Goal: Transaction & Acquisition: Purchase product/service

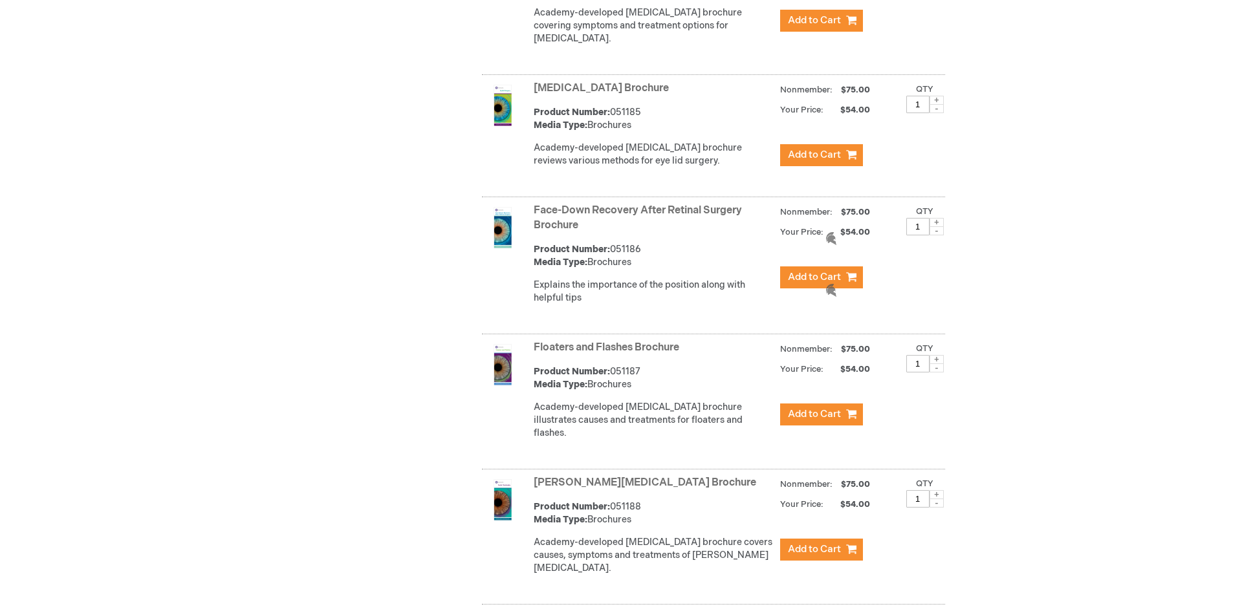
scroll to position [2523, 0]
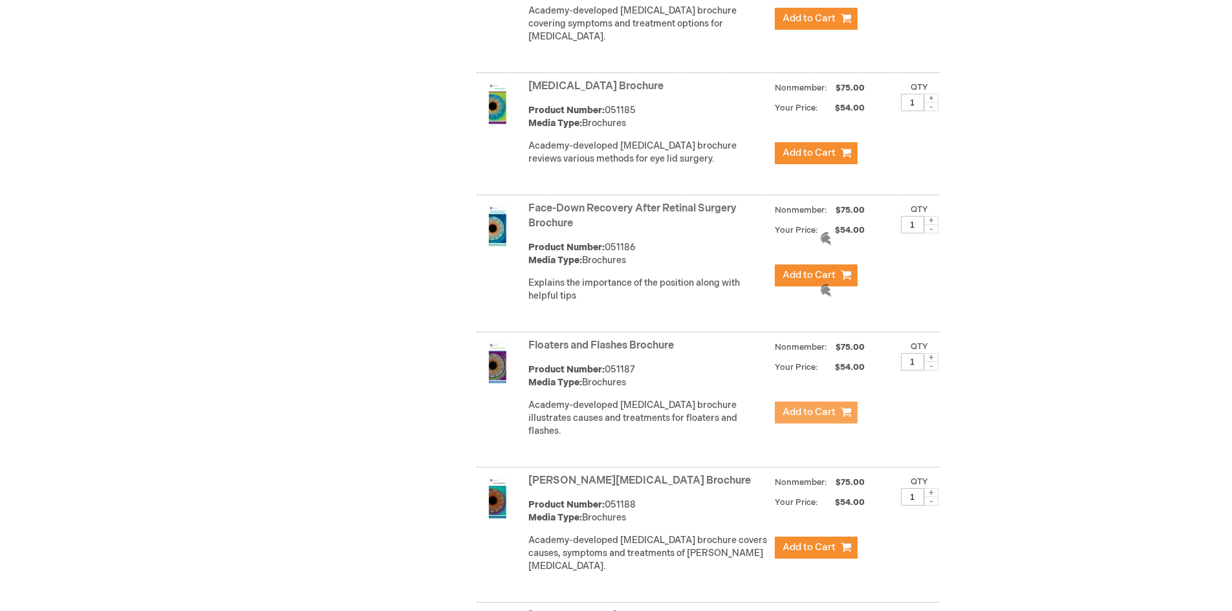
click at [798, 406] on span "Add to Cart" at bounding box center [809, 412] width 53 height 12
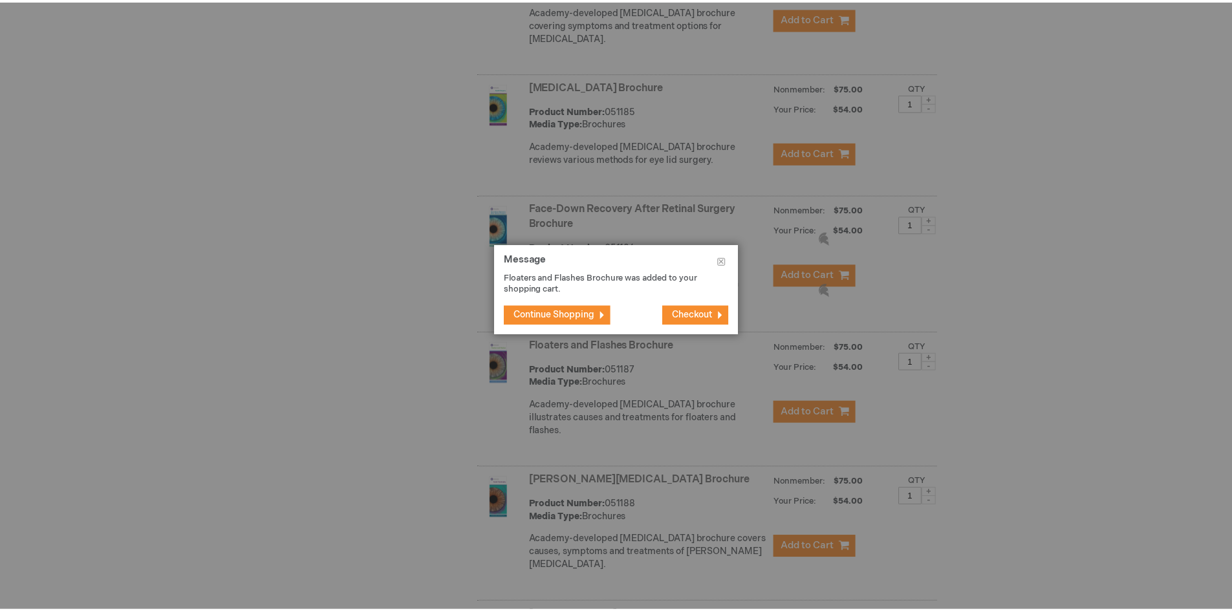
scroll to position [2536, 0]
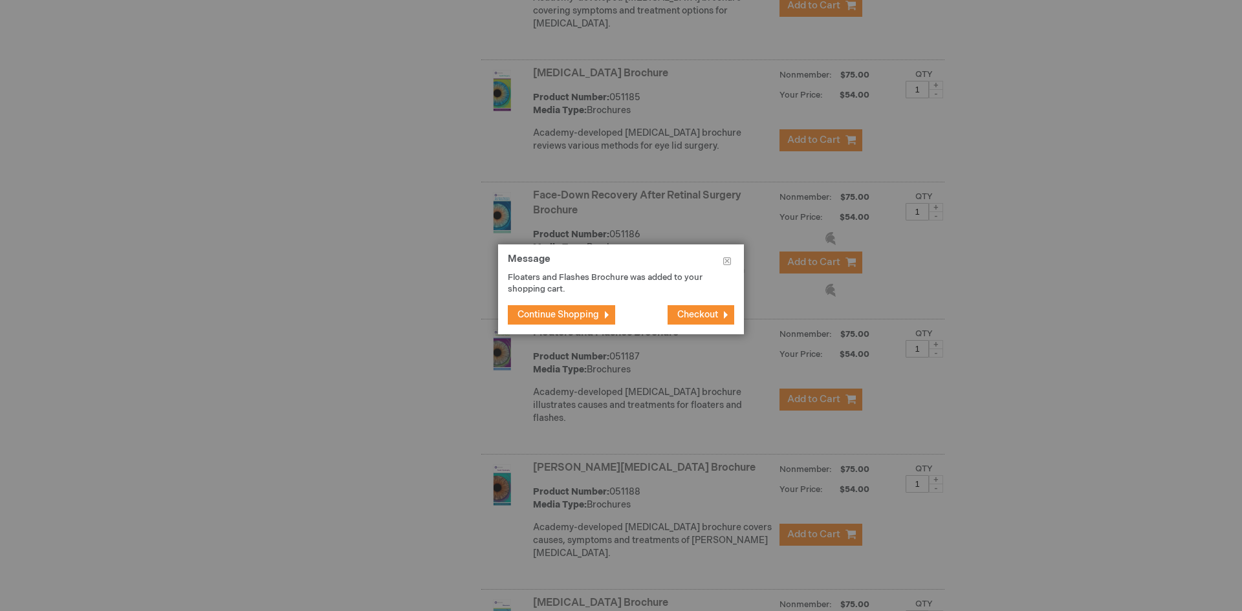
click at [583, 314] on span "Continue Shopping" at bounding box center [559, 314] width 82 height 11
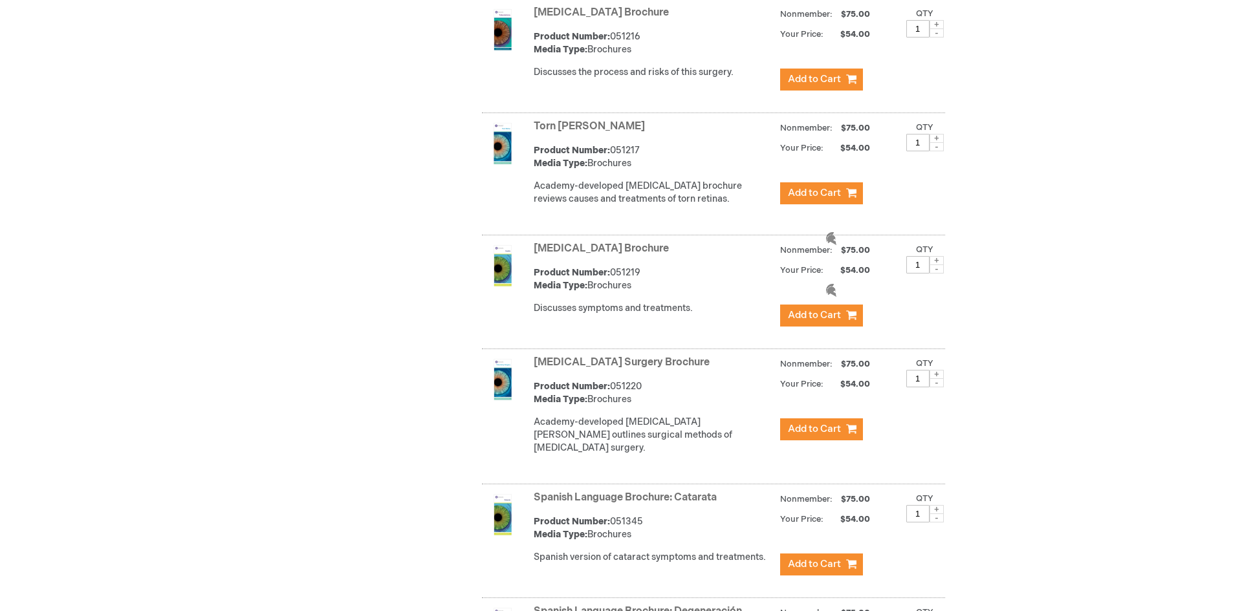
scroll to position [4994, 0]
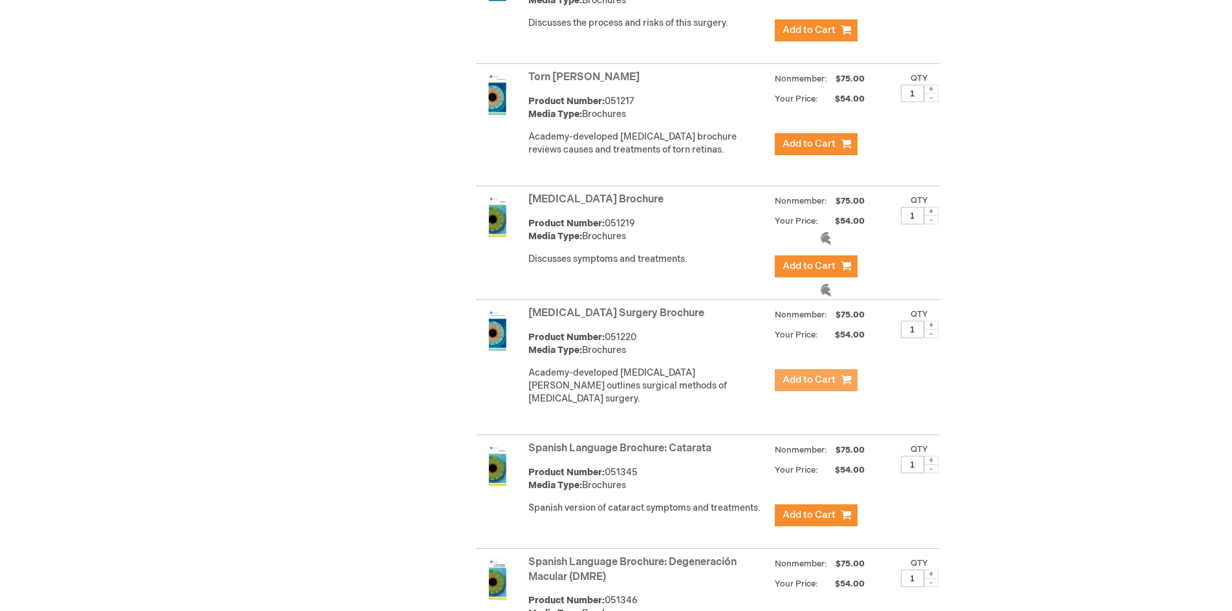
click at [817, 374] on span "Add to Cart" at bounding box center [809, 380] width 53 height 12
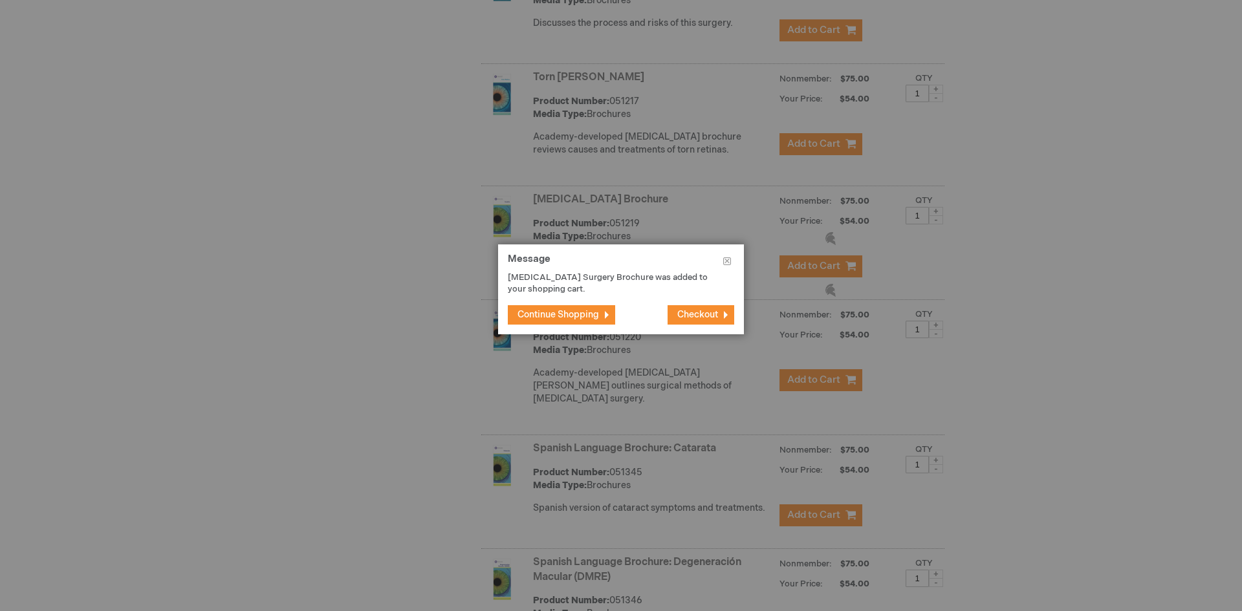
click at [571, 318] on span "Continue Shopping" at bounding box center [559, 314] width 82 height 11
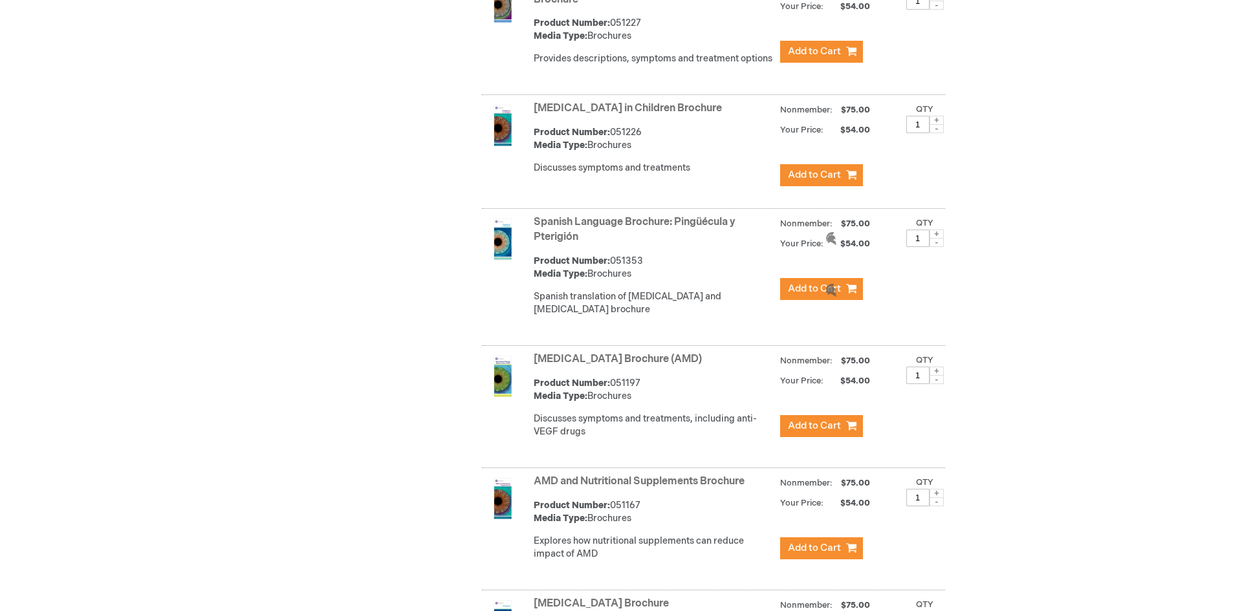
scroll to position [773, 0]
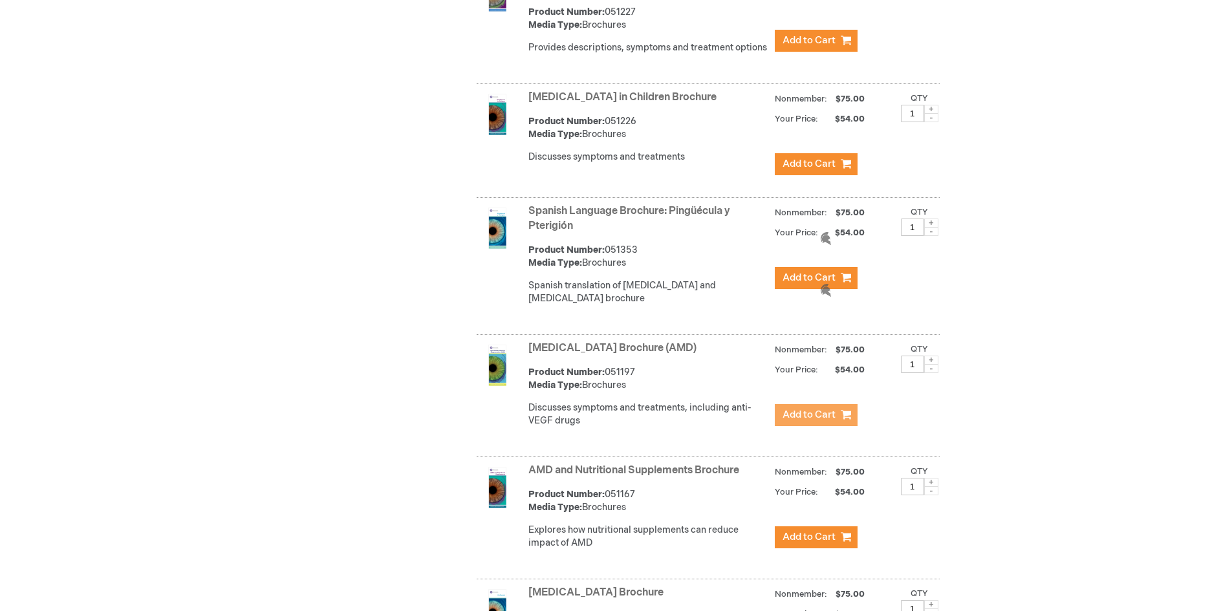
click at [825, 421] on span "Add to Cart" at bounding box center [809, 415] width 53 height 12
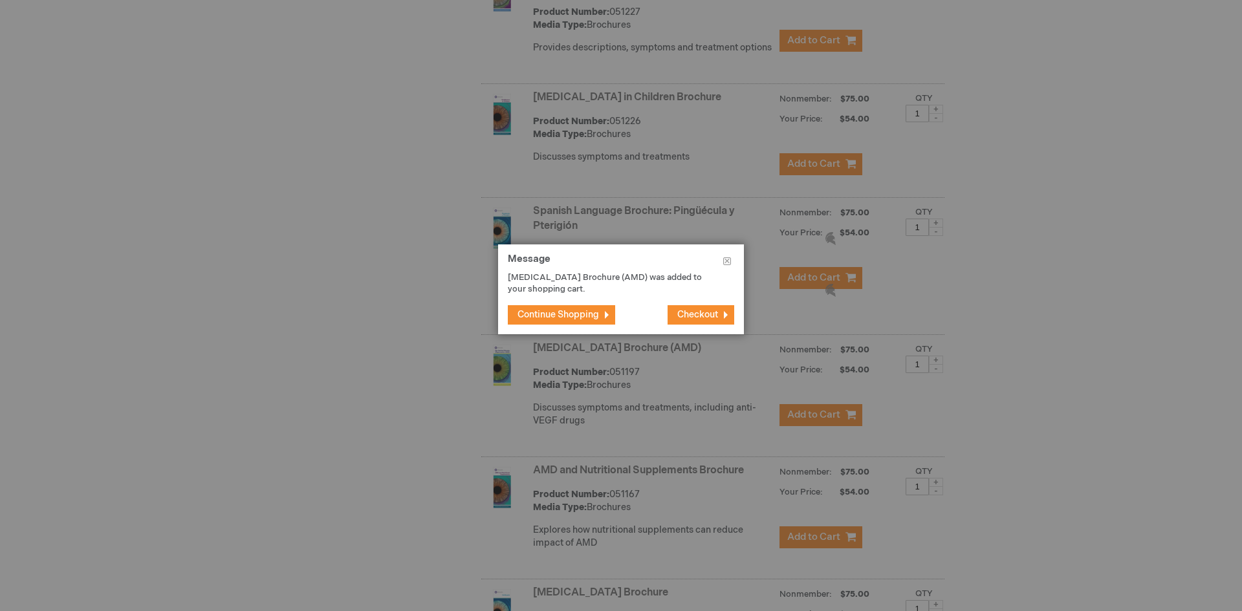
click at [707, 312] on span "Checkout" at bounding box center [697, 314] width 41 height 11
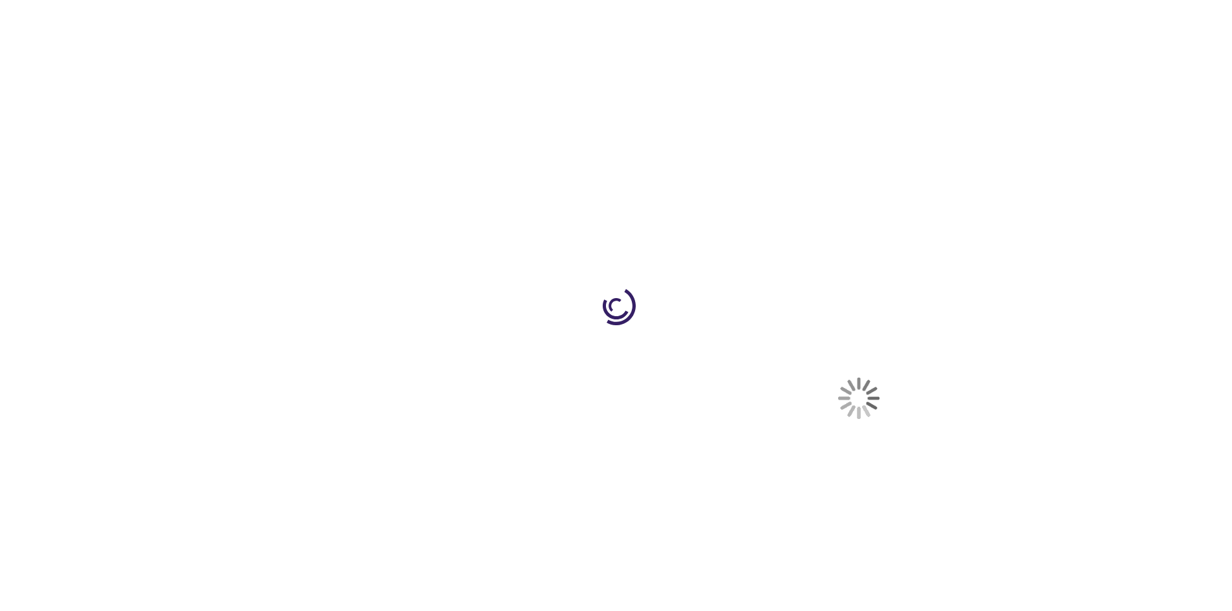
select select "US"
select select "56"
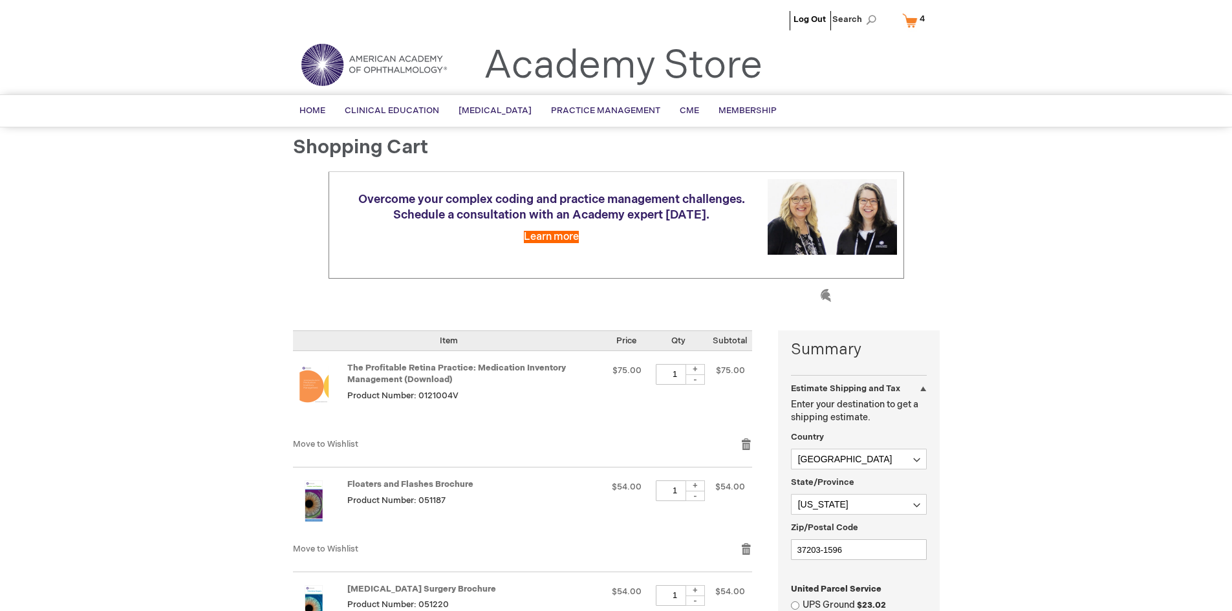
click at [0, 611] on div at bounding box center [0, 611] width 0 height 0
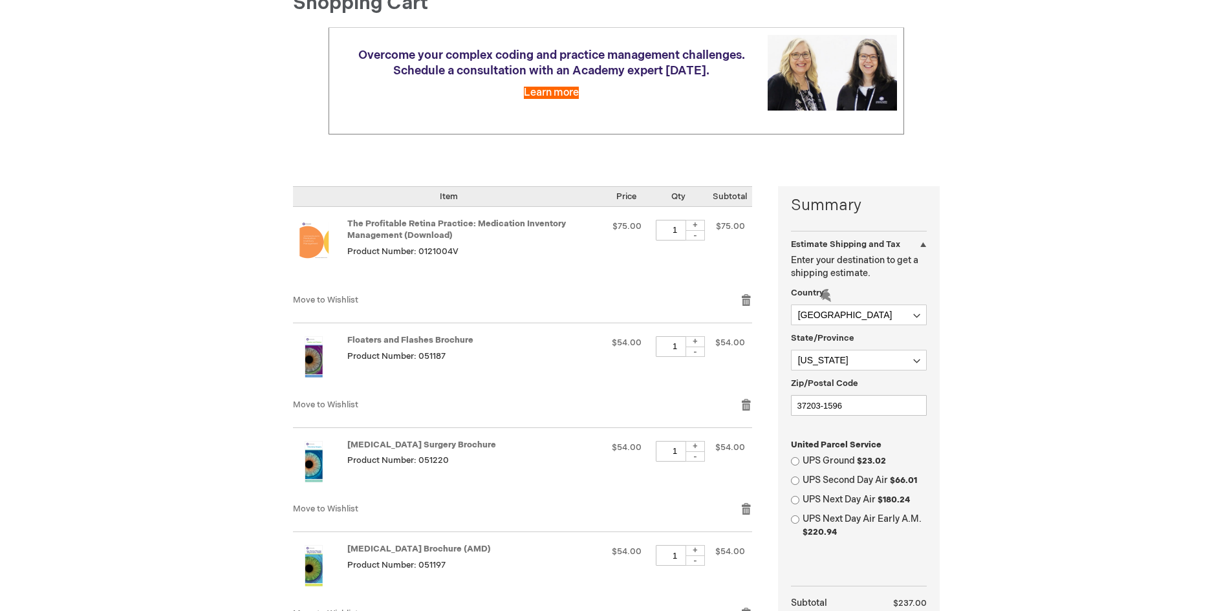
scroll to position [194, 0]
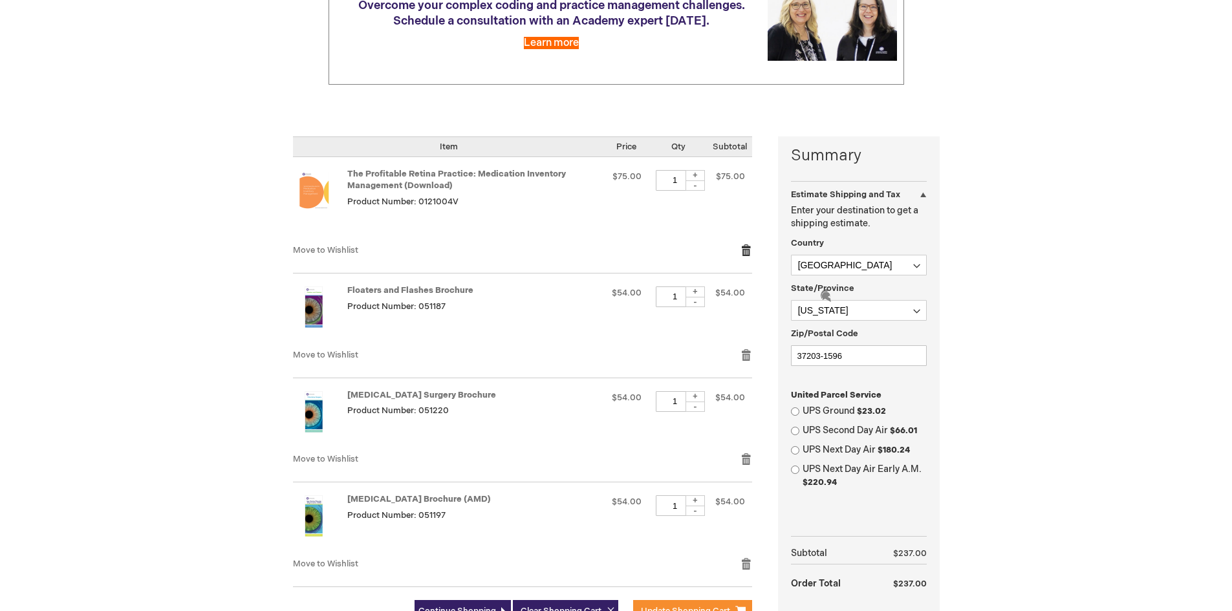
click at [748, 253] on link "Remove item" at bounding box center [747, 250] width 12 height 13
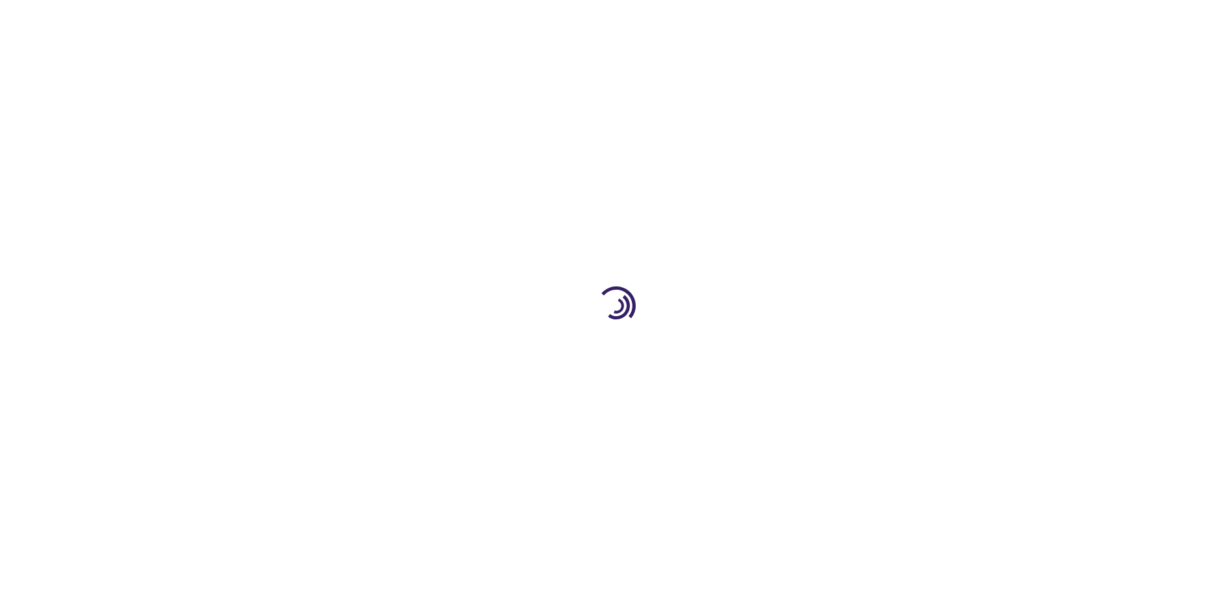
select select "US"
select select "56"
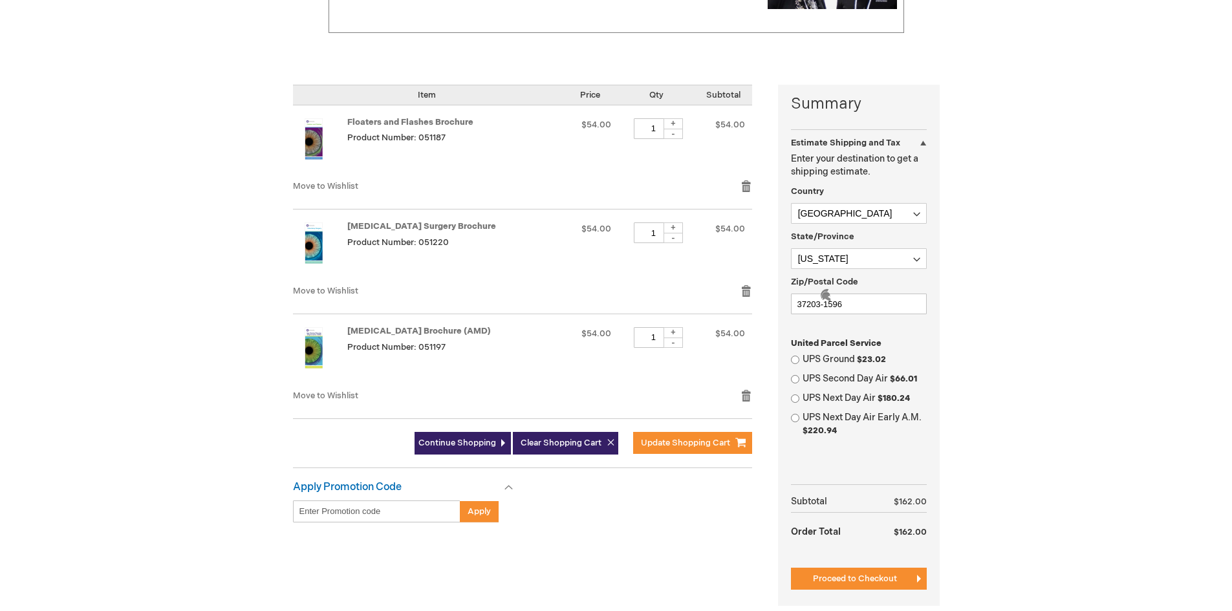
scroll to position [259, 0]
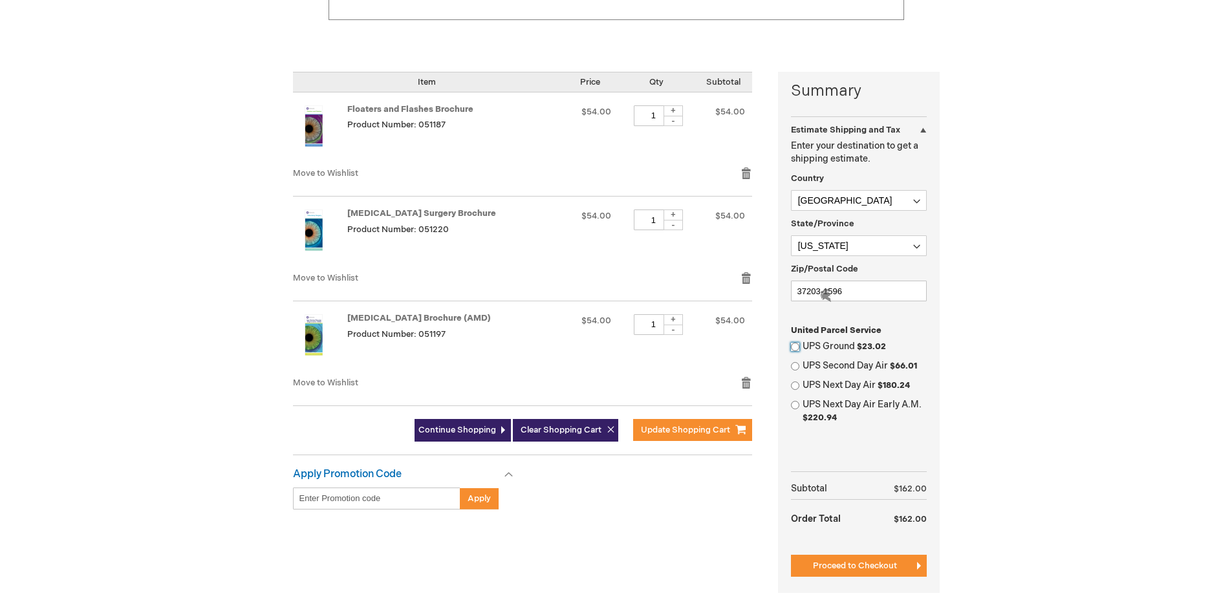
click at [794, 348] on input "UPS Ground $23.02" at bounding box center [795, 347] width 8 height 8
radio input "true"
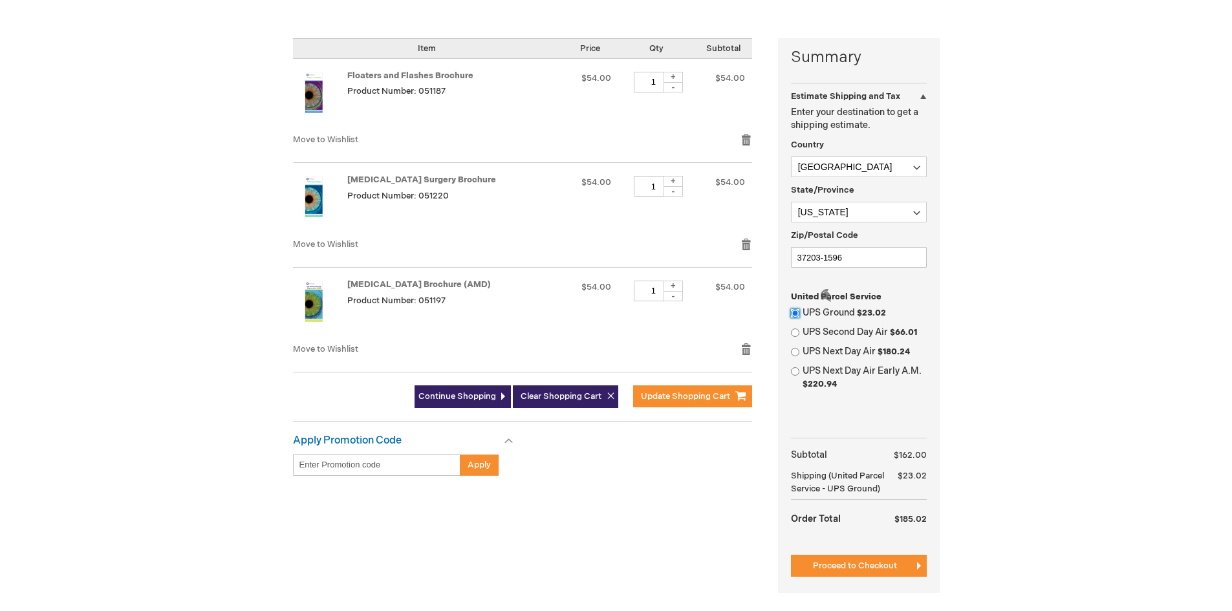
scroll to position [323, 0]
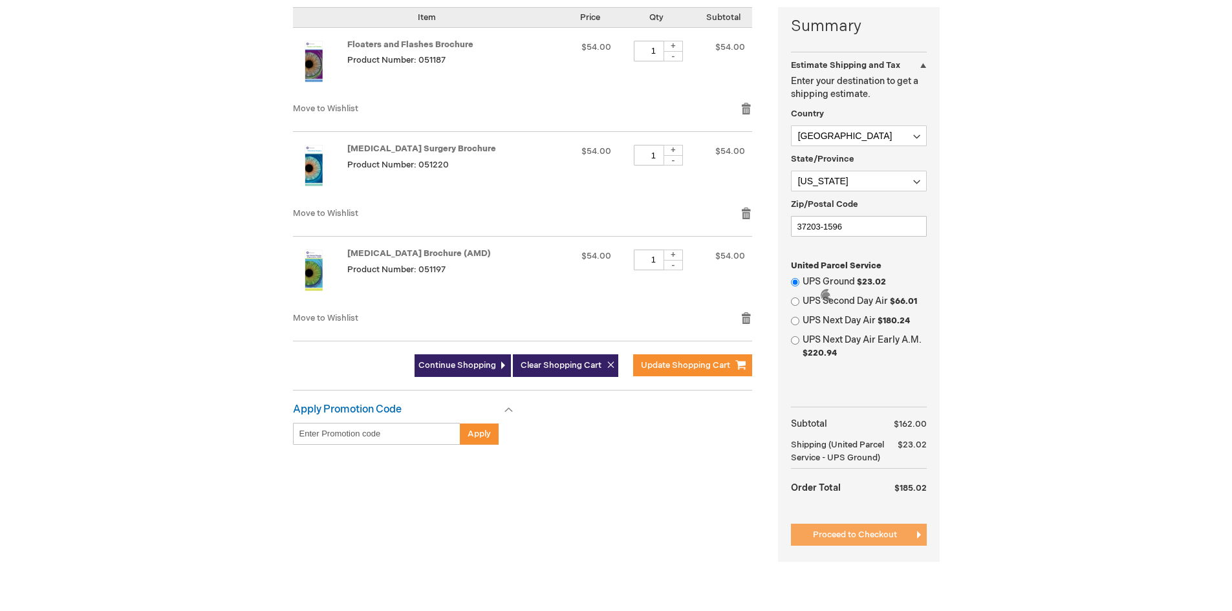
click at [841, 541] on button "Proceed to Checkout" at bounding box center [859, 535] width 136 height 22
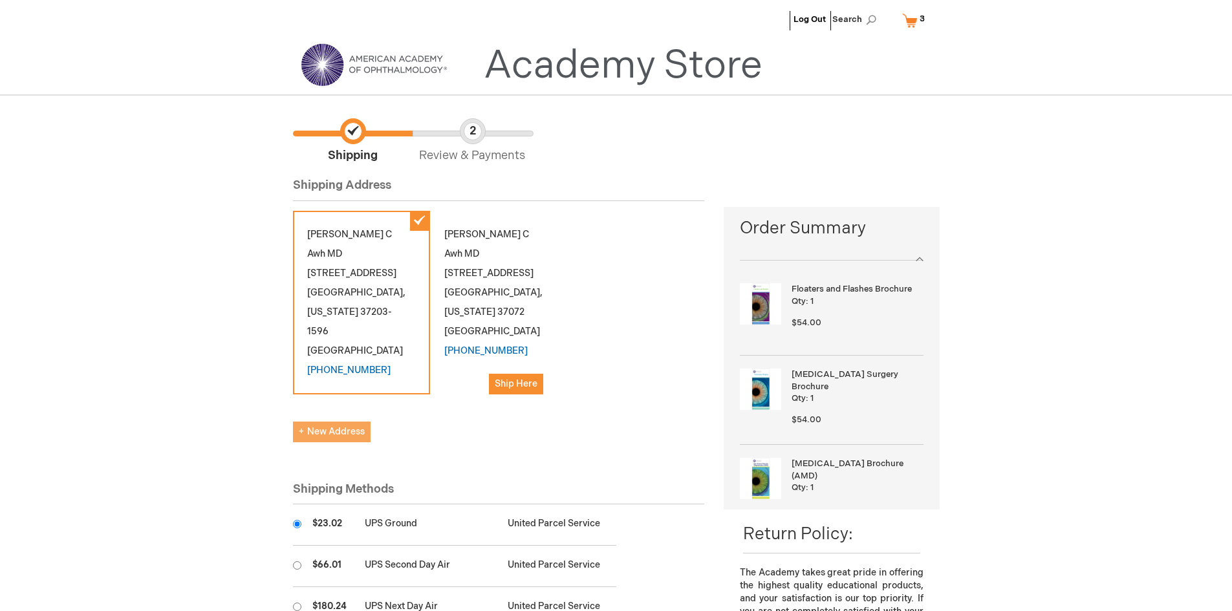
click at [339, 434] on span "New Address" at bounding box center [332, 431] width 66 height 11
select select "US"
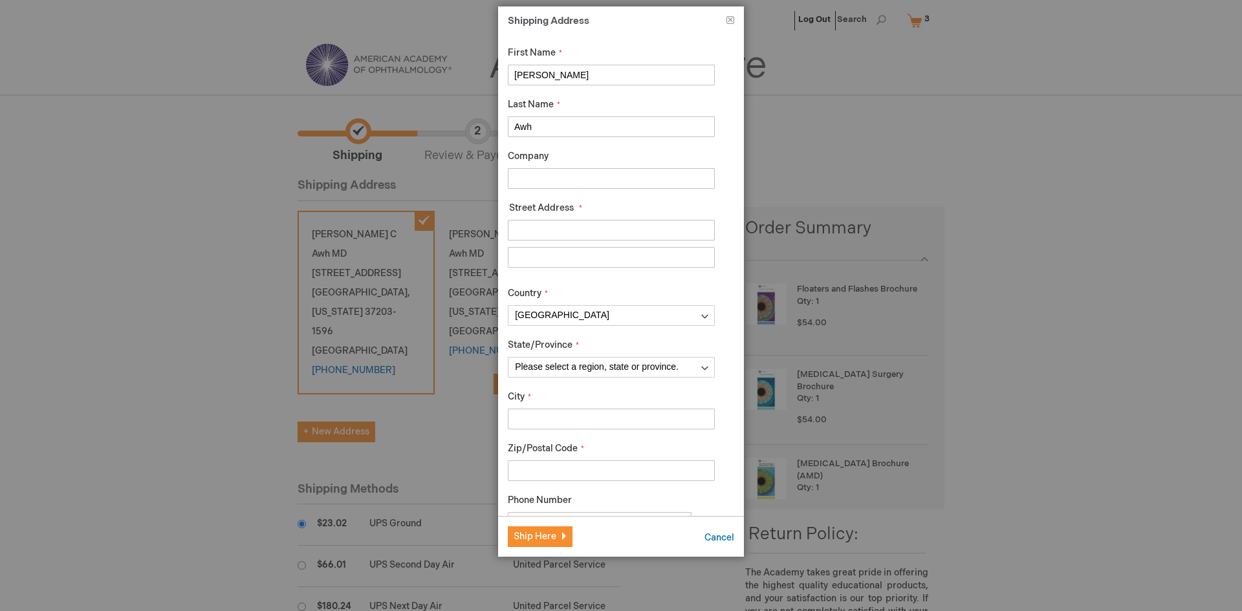
click at [593, 180] on input "Company" at bounding box center [611, 178] width 207 height 21
type input "[US_STATE] Retina"
click at [594, 234] on input "Street Address: Line 1" at bounding box center [611, 230] width 207 height 21
type input "100 Covey STreet"
click at [532, 248] on input "Street Address: Line 2" at bounding box center [611, 257] width 207 height 21
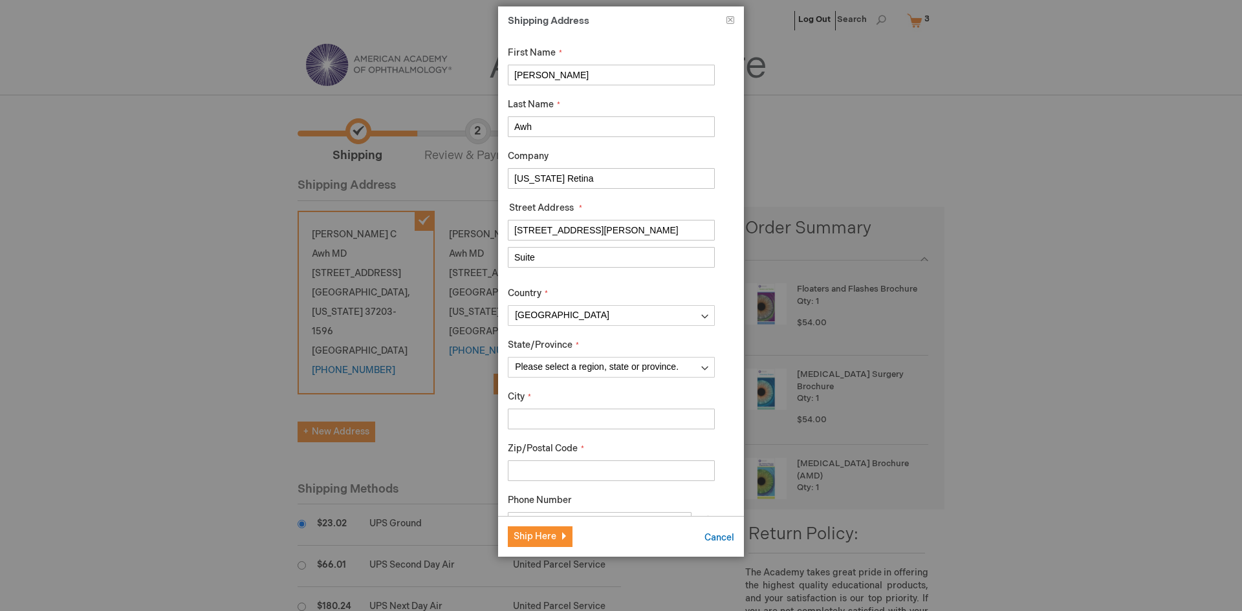
type input "Suite"
click at [617, 237] on input "100 Covey STreet" at bounding box center [611, 230] width 207 height 21
type input "100 Covey Drive"
click at [605, 263] on input "Suite" at bounding box center [611, 257] width 207 height 21
type input "Suite 107"
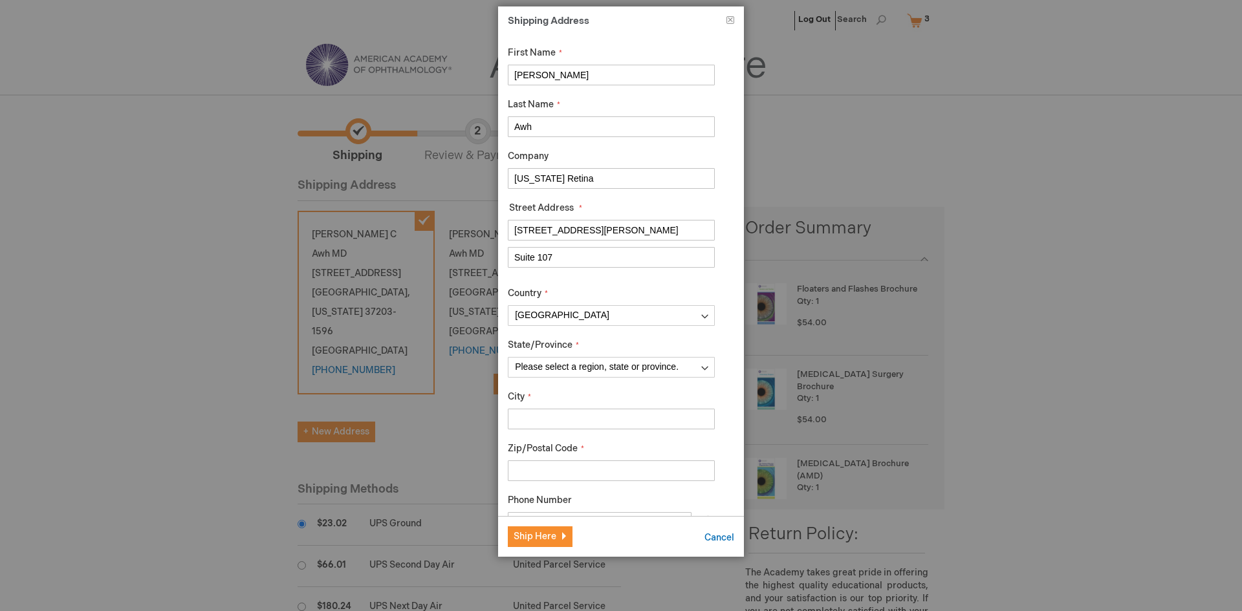
click at [593, 414] on input "City" at bounding box center [611, 419] width 207 height 21
type input "Franklin"
click at [599, 469] on input "Zip/Postal Code" at bounding box center [611, 471] width 207 height 21
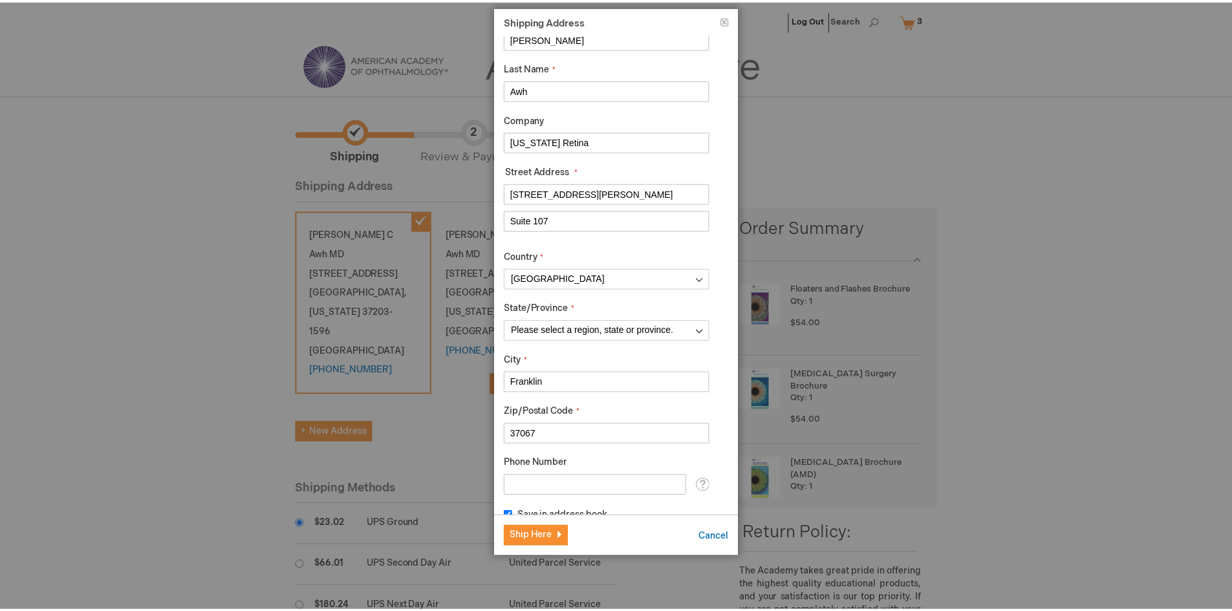
scroll to position [56, 0]
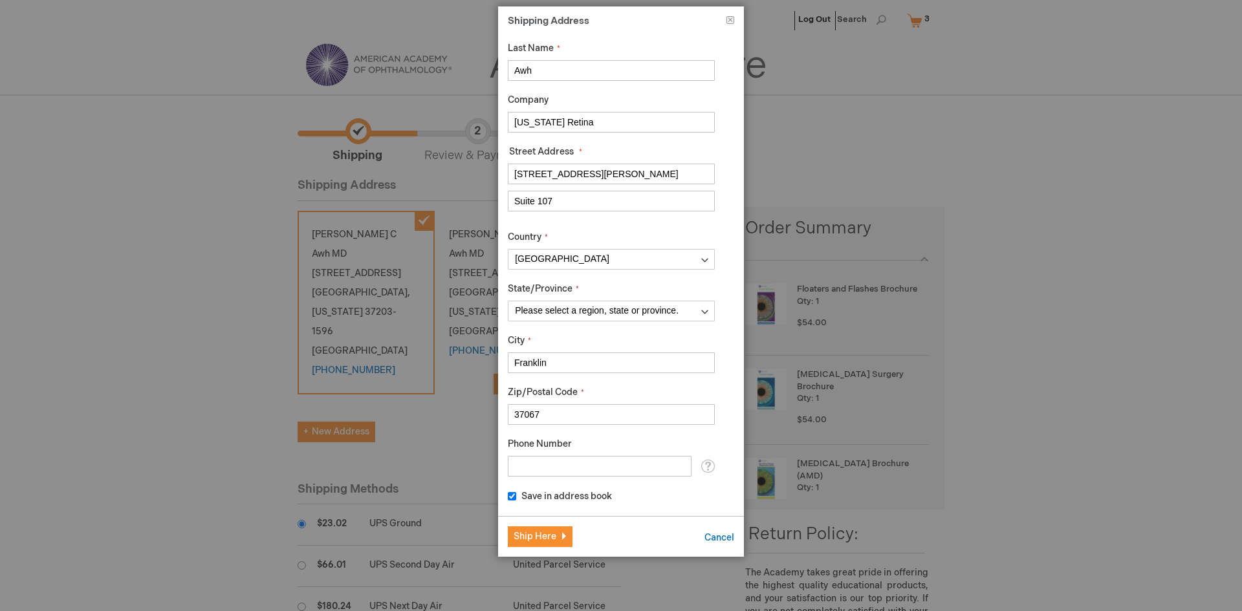
type input "37067"
click at [609, 466] on input "Phone Number" at bounding box center [600, 466] width 184 height 21
type input "6159836000"
click at [718, 511] on div "First Name Carl Last Name Awh Company Tennessee Retina Street Address Street Ad…" at bounding box center [621, 275] width 246 height 483
click at [538, 534] on span "Ship Here" at bounding box center [535, 536] width 43 height 11
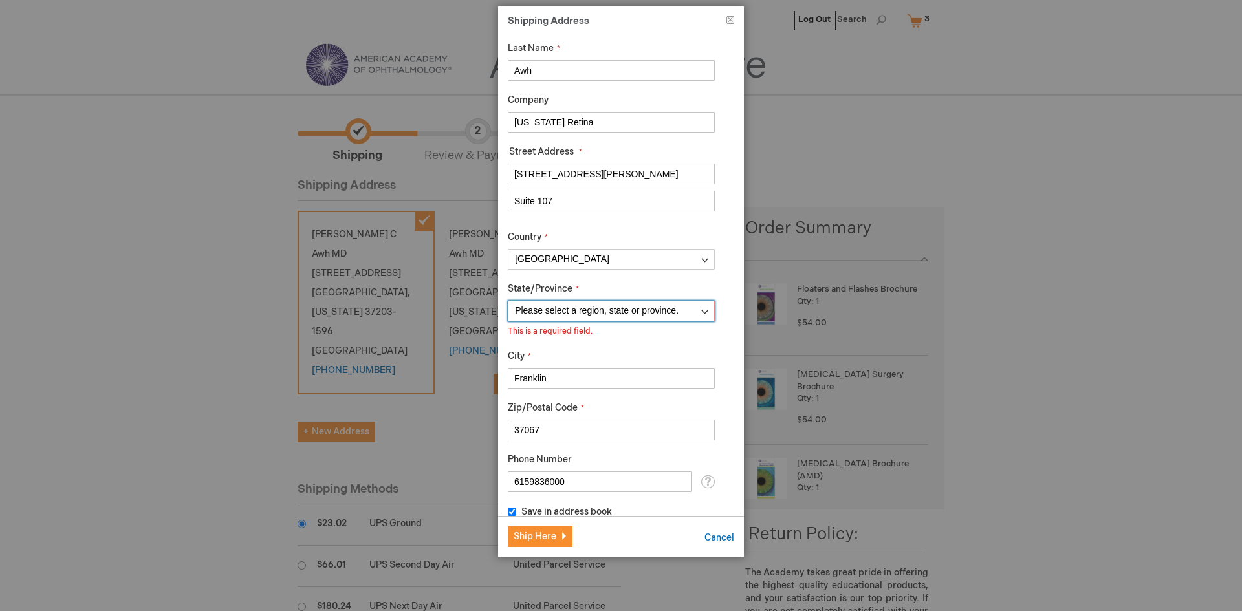
click at [680, 317] on select "Please select a region, state or province. Alabama Alaska American Samoa Arizon…" at bounding box center [611, 311] width 207 height 21
select select "56"
click at [508, 301] on select "Please select a region, state or province. Alabama Alaska American Samoa Arizon…" at bounding box center [611, 311] width 207 height 21
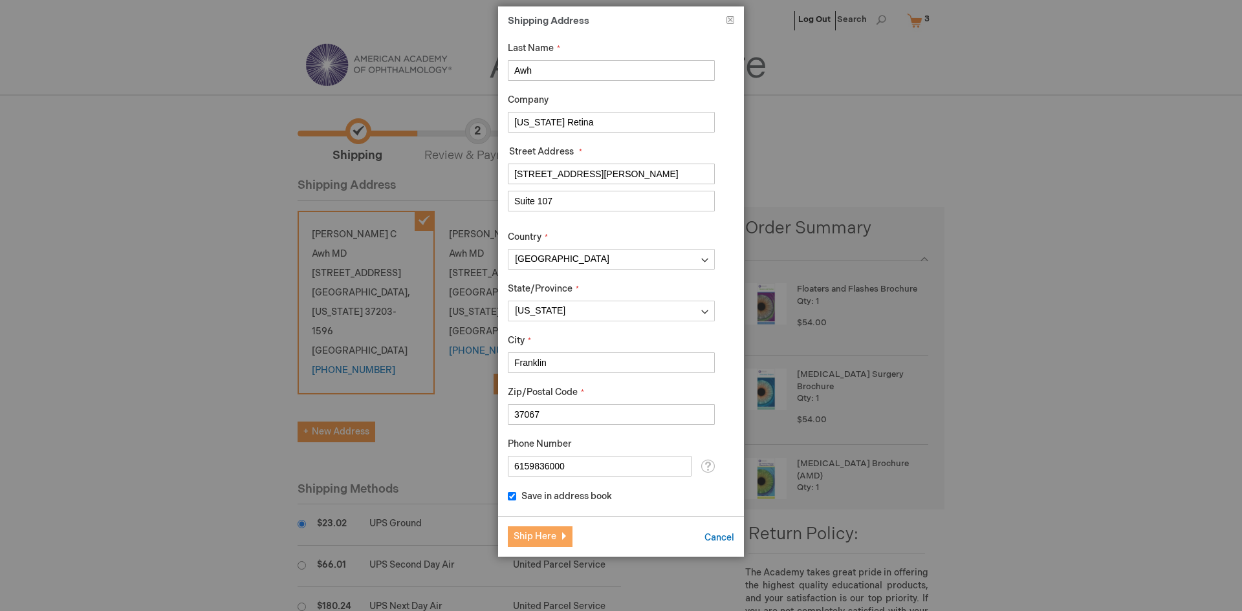
click at [538, 534] on span "Ship Here" at bounding box center [535, 536] width 43 height 11
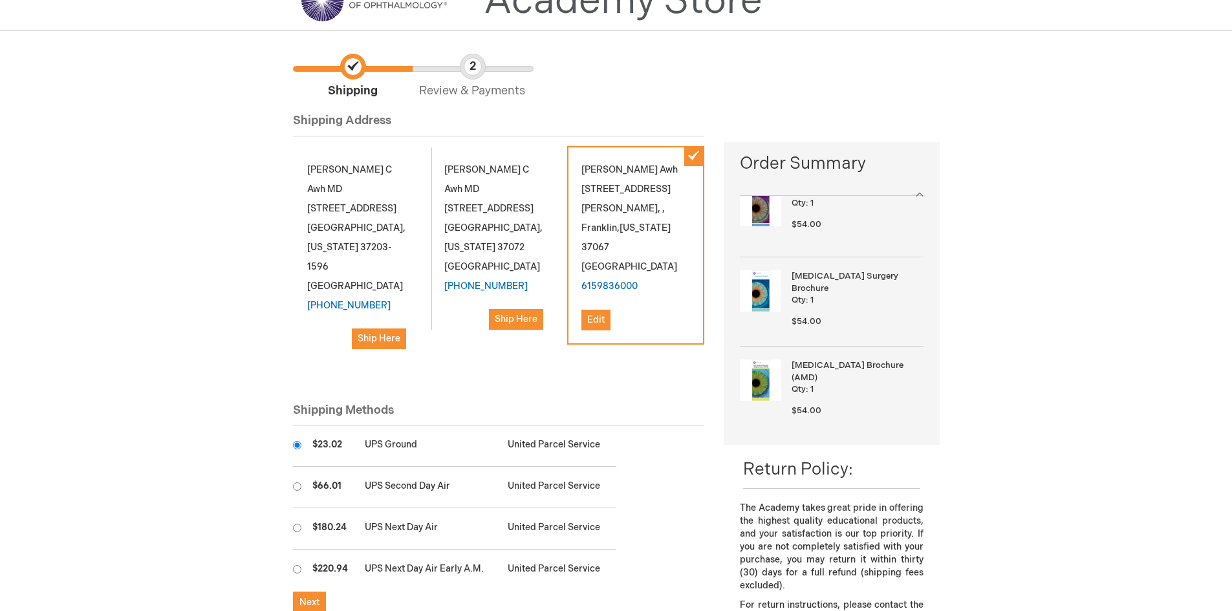
scroll to position [259, 0]
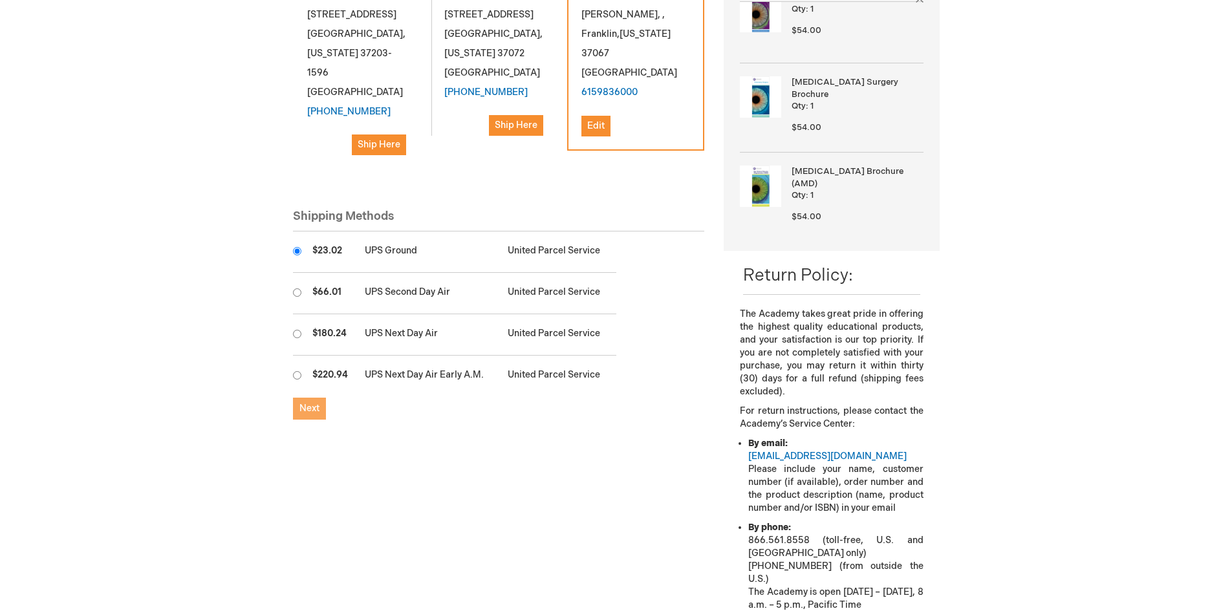
click at [314, 400] on button "Next" at bounding box center [309, 409] width 33 height 22
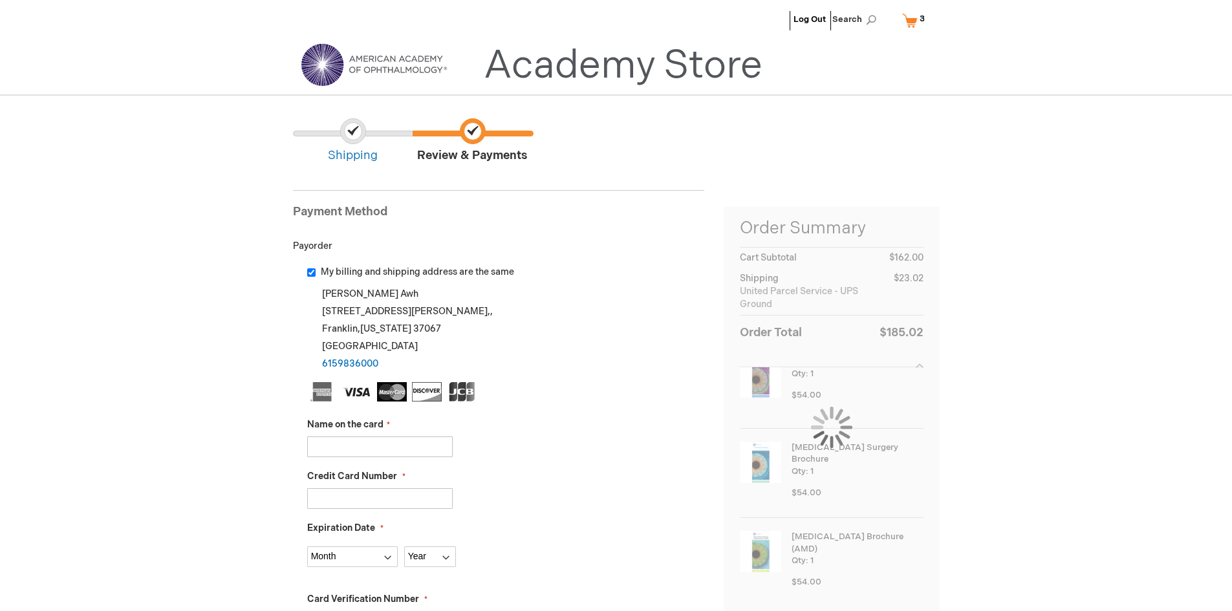
click at [359, 451] on input "Name on the card" at bounding box center [380, 447] width 146 height 21
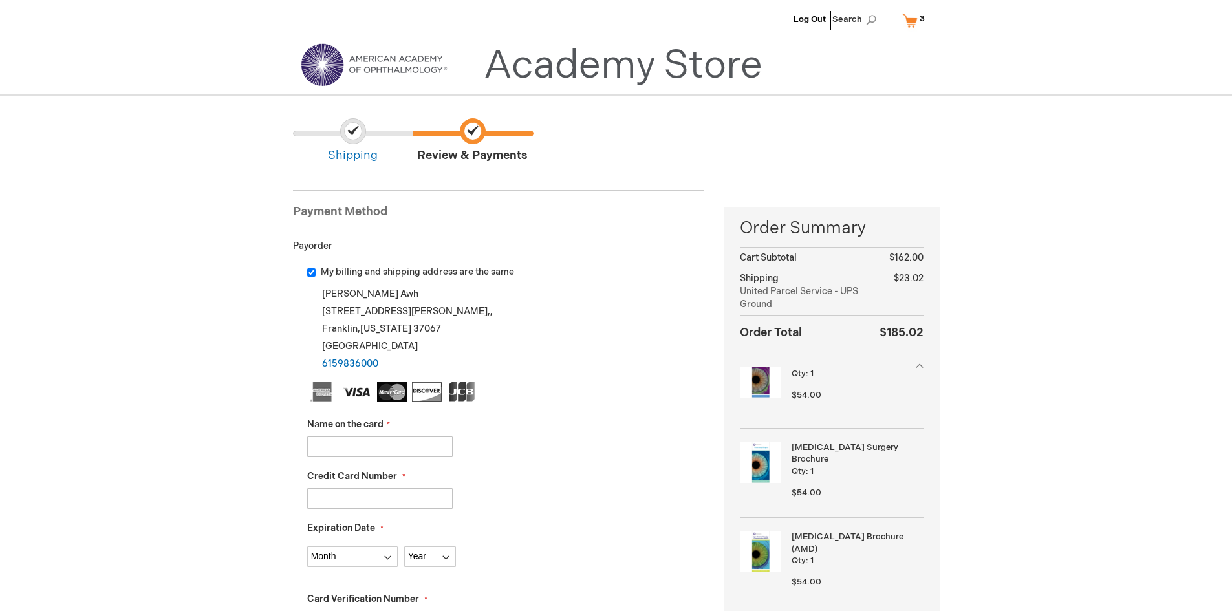
type input "Tennessee Retina PCVC"
type input "5528021925214213"
select select "6"
select select "2026"
type input "672"
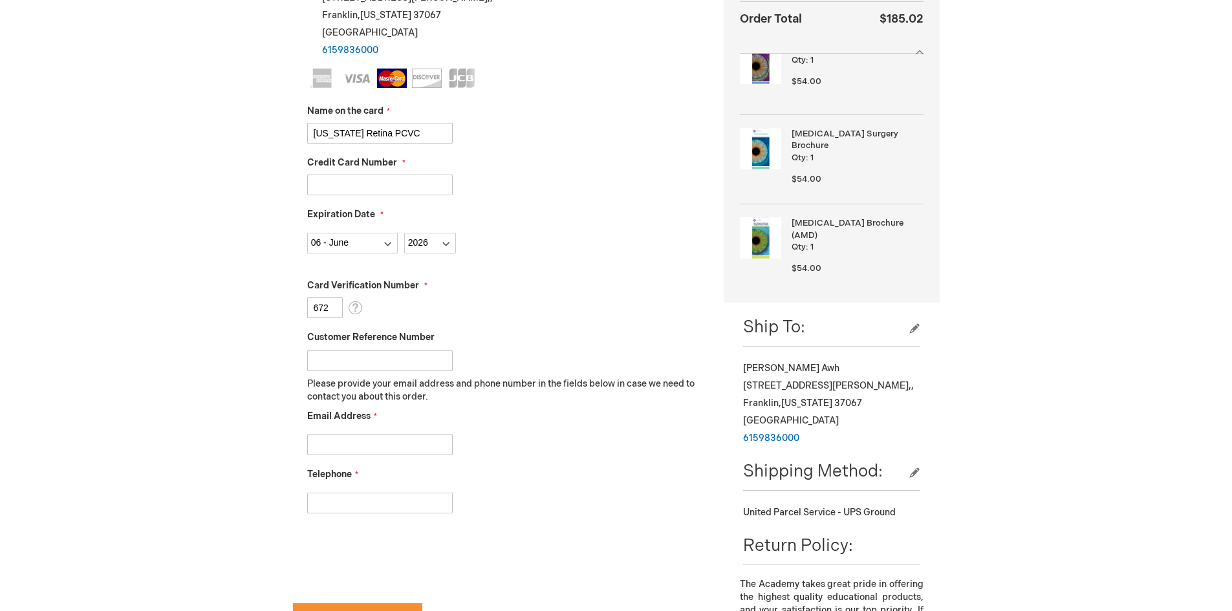
scroll to position [388, 0]
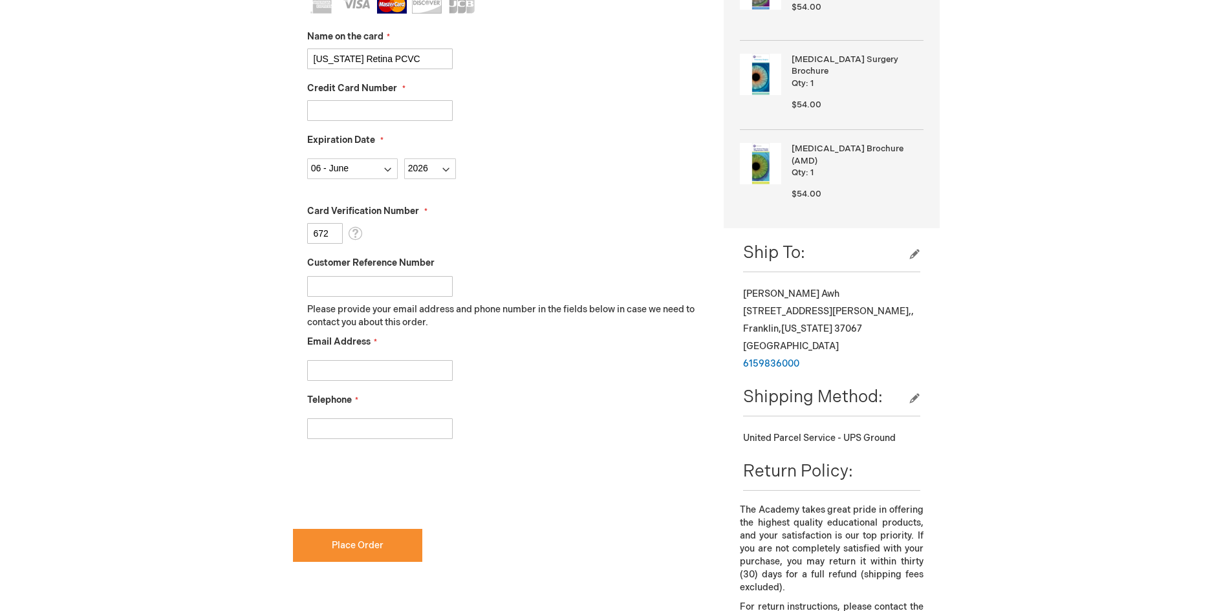
click at [389, 370] on input "Email Address" at bounding box center [380, 370] width 146 height 21
type input "astovall@tnretina.com"
type input "6153206565"
checkbox input "true"
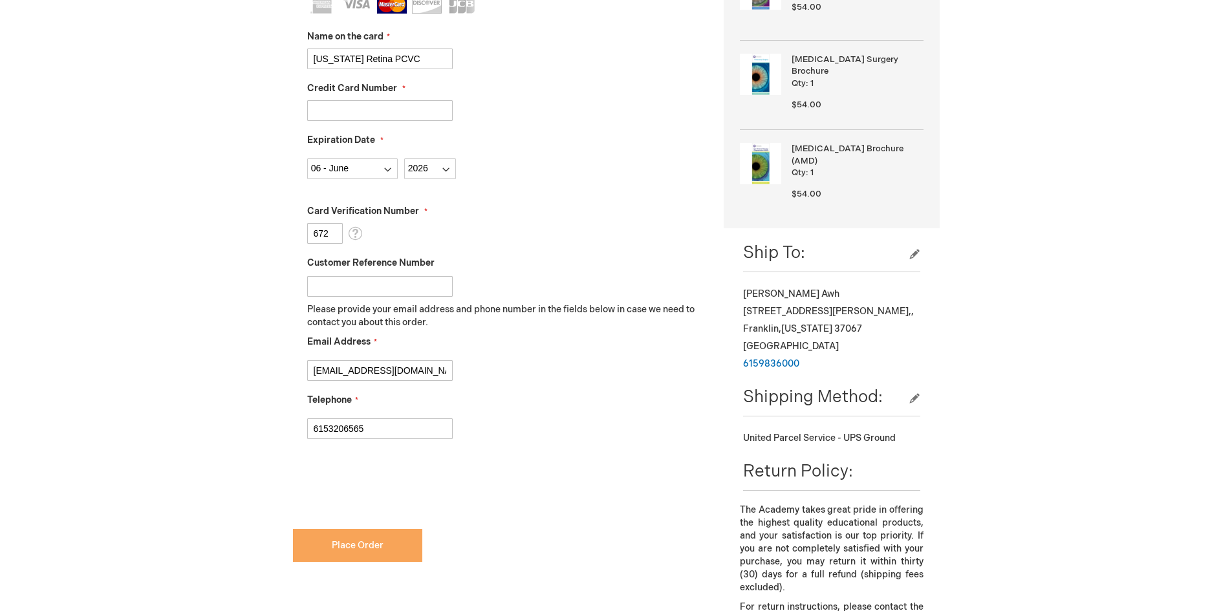
click at [338, 546] on span "Place Order" at bounding box center [358, 545] width 52 height 11
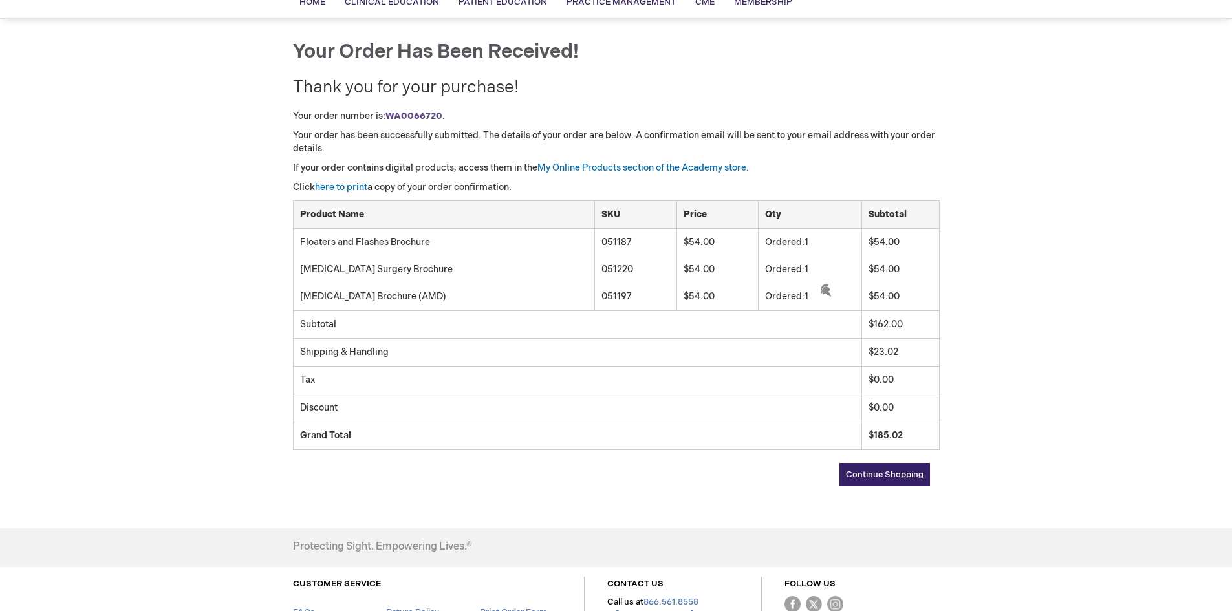
scroll to position [194, 0]
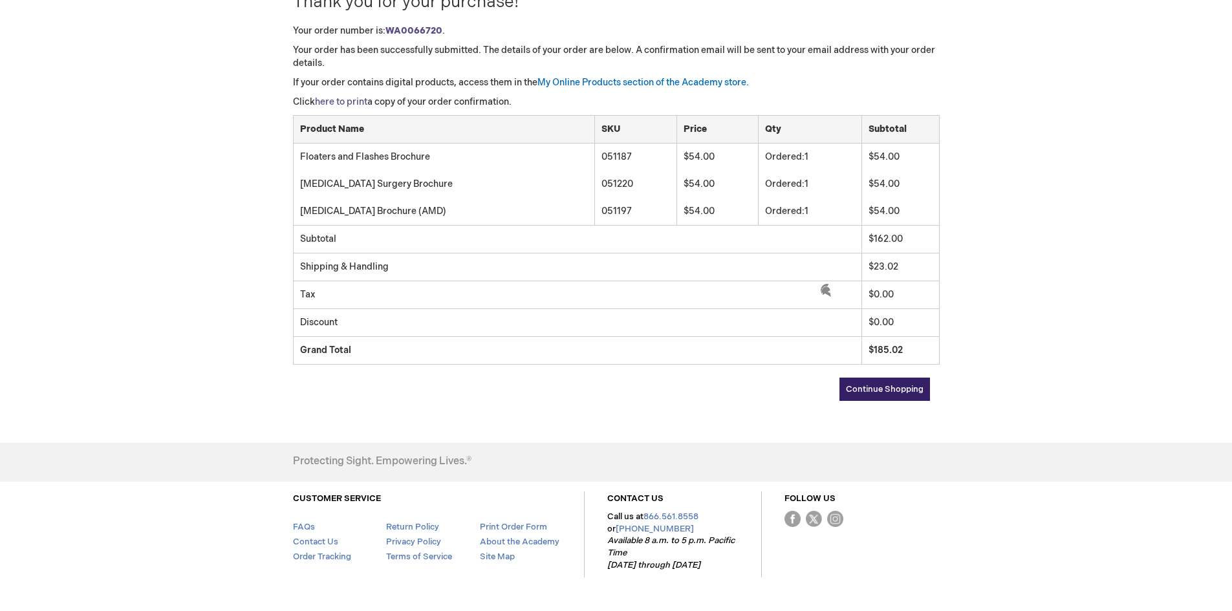
click at [347, 101] on link "here to print" at bounding box center [341, 101] width 52 height 11
